Goal: Find specific page/section: Find specific page/section

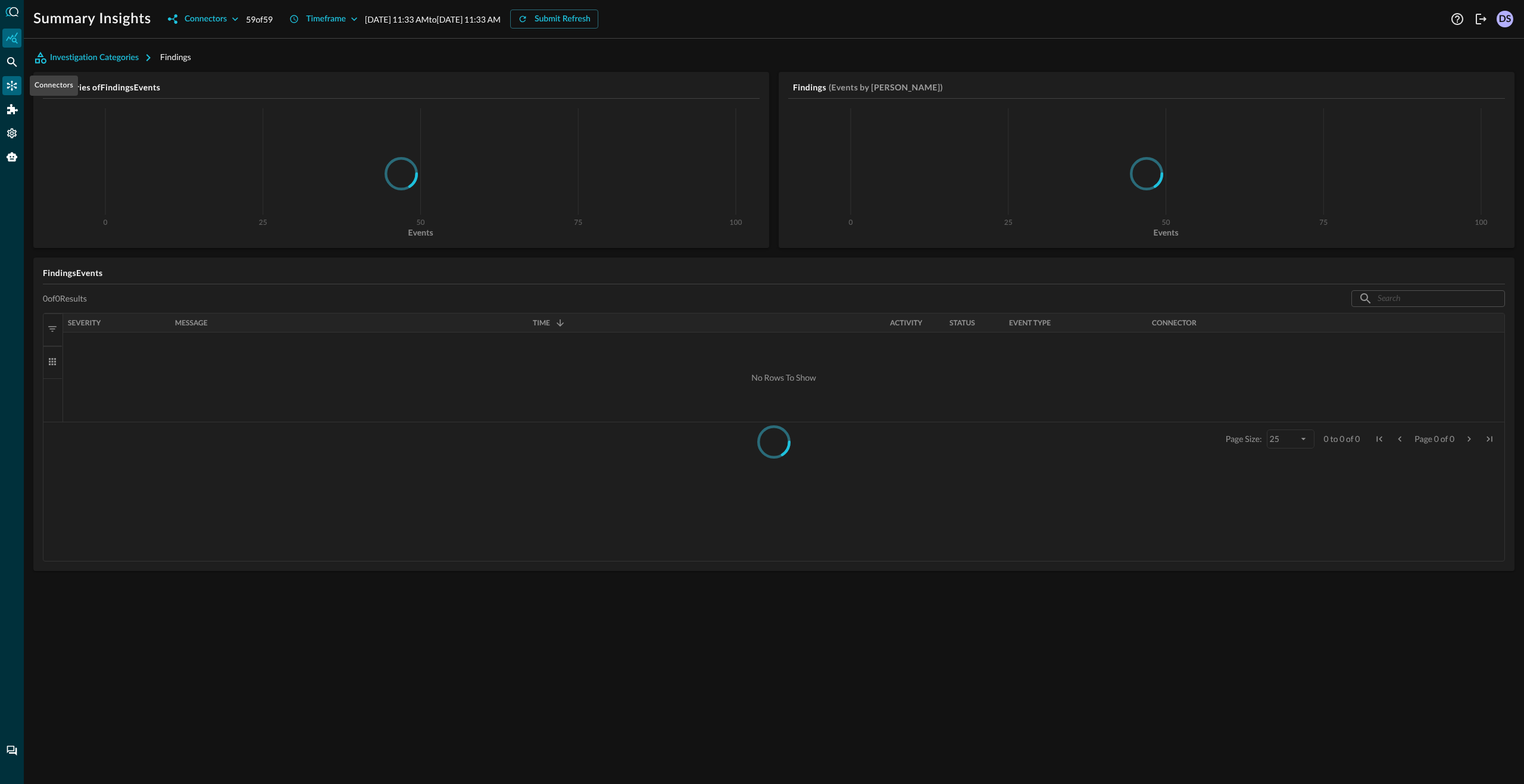
click at [15, 85] on icon "Connectors" at bounding box center [11, 85] width 12 height 12
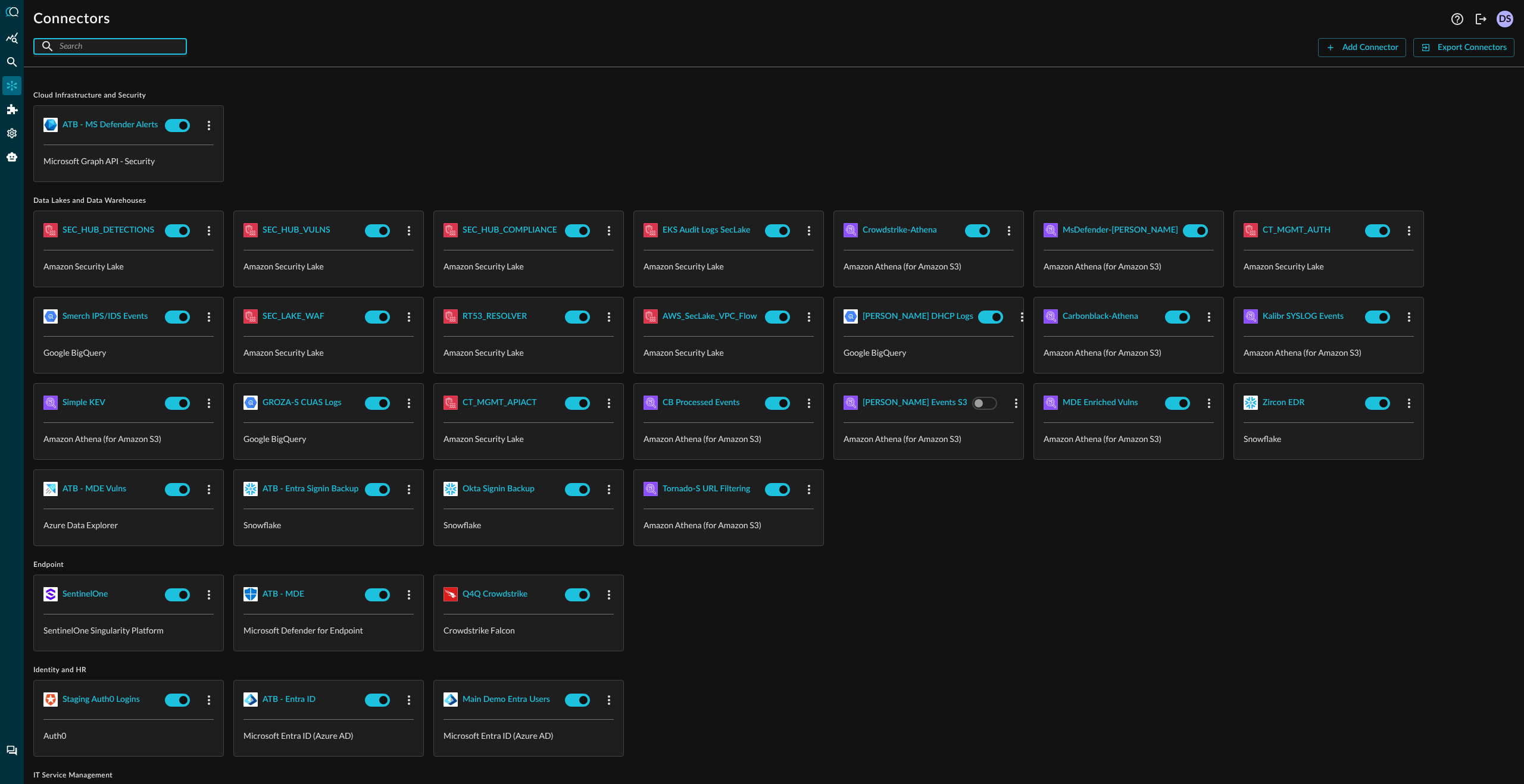
click at [93, 46] on input "text" at bounding box center [109, 46] width 100 height 22
click at [506, 37] on div "Connectors Help Logout DS ​ ​ Add Connector Export Connectors" at bounding box center [774, 28] width 1500 height 57
click at [102, 58] on div "Connectors Help Logout DS ​ ​ Add Connector Export Connectors Cloud Infrastruct…" at bounding box center [774, 392] width 1500 height 784
click at [102, 46] on input "text" at bounding box center [109, 46] width 100 height 22
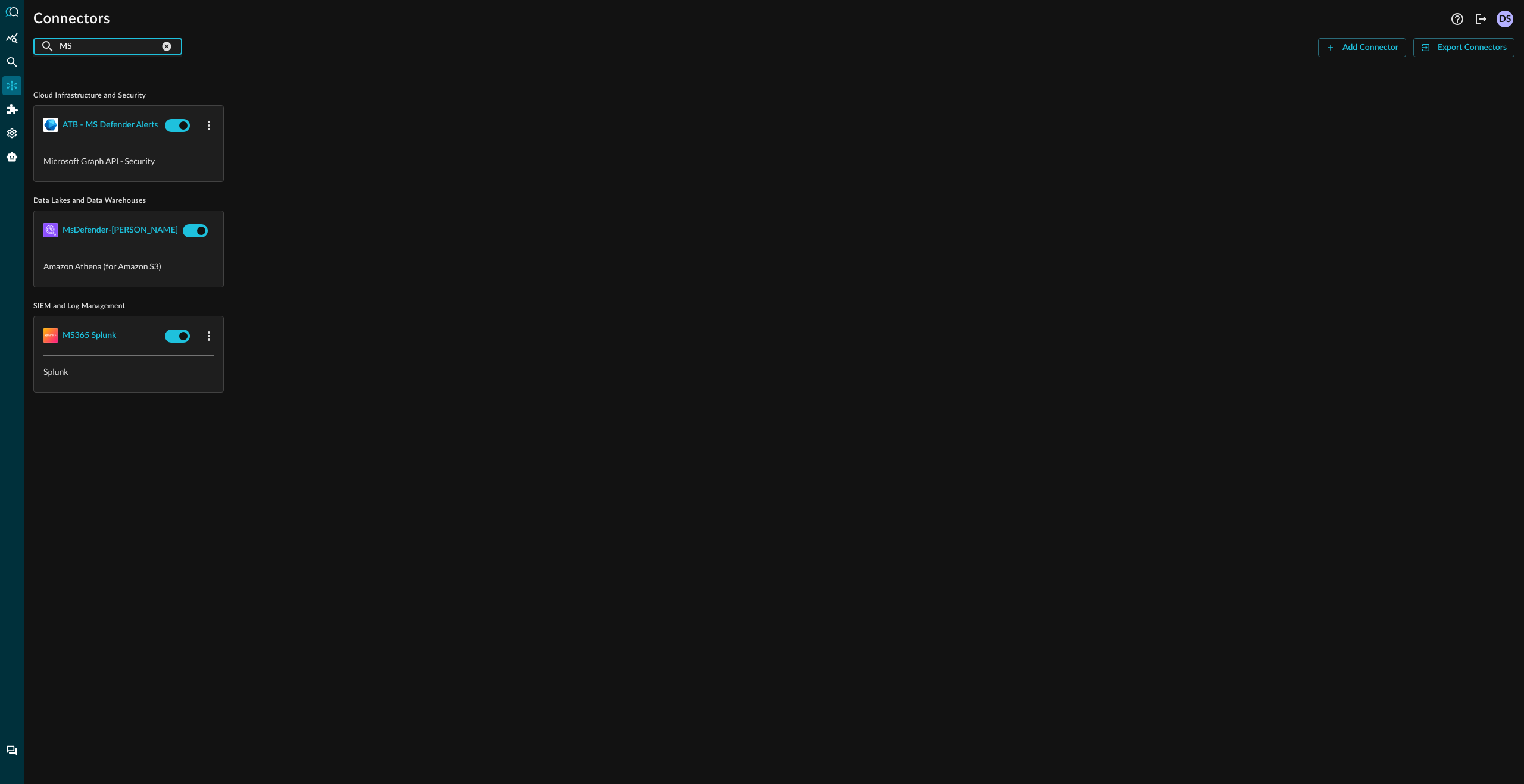
type input "M"
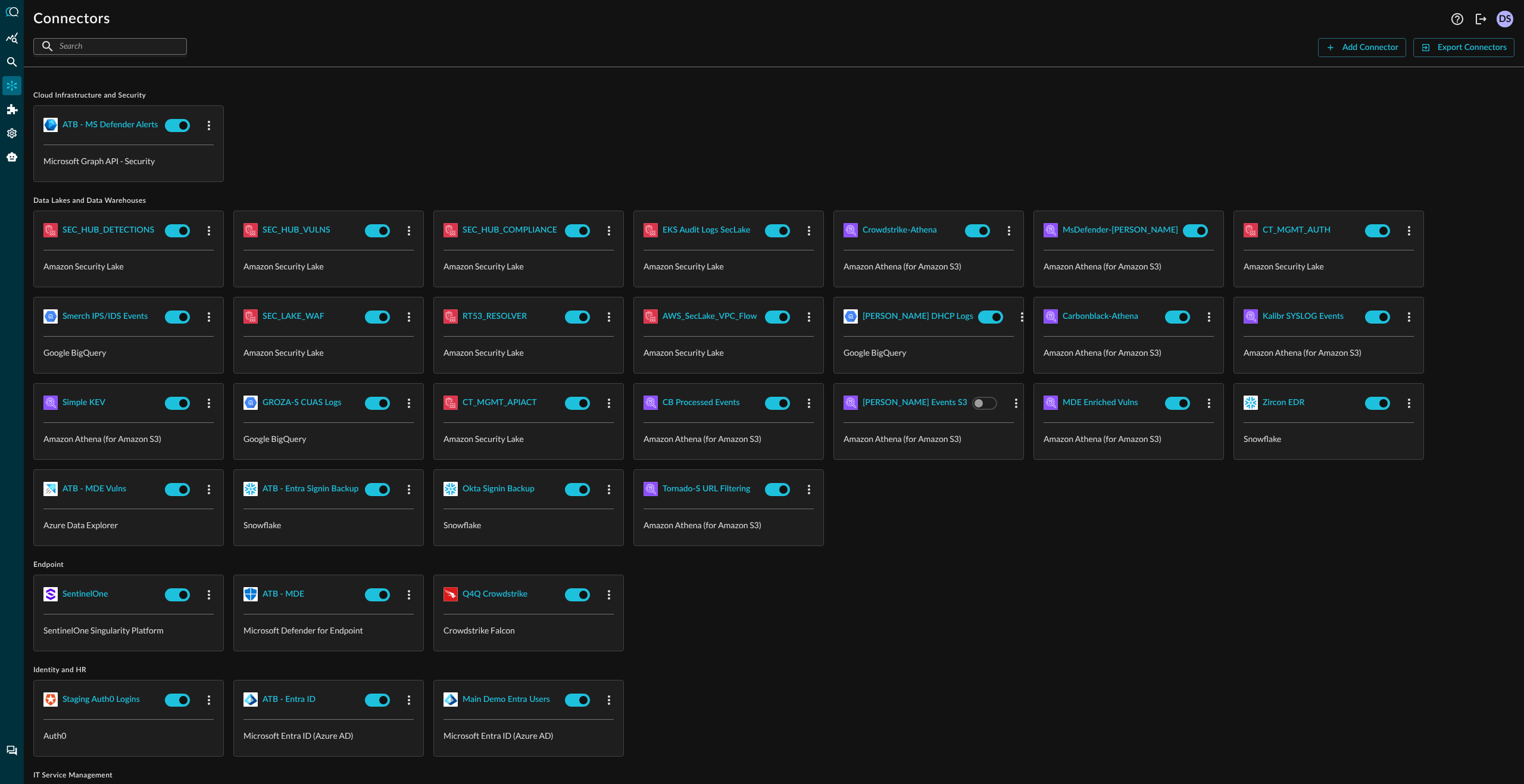
click at [1100, 548] on div "Cloud Infrastructure and Security ATB - MS Defender Alerts Microsoft Graph API …" at bounding box center [774, 777] width 1481 height 1401
